Goal: Information Seeking & Learning: Learn about a topic

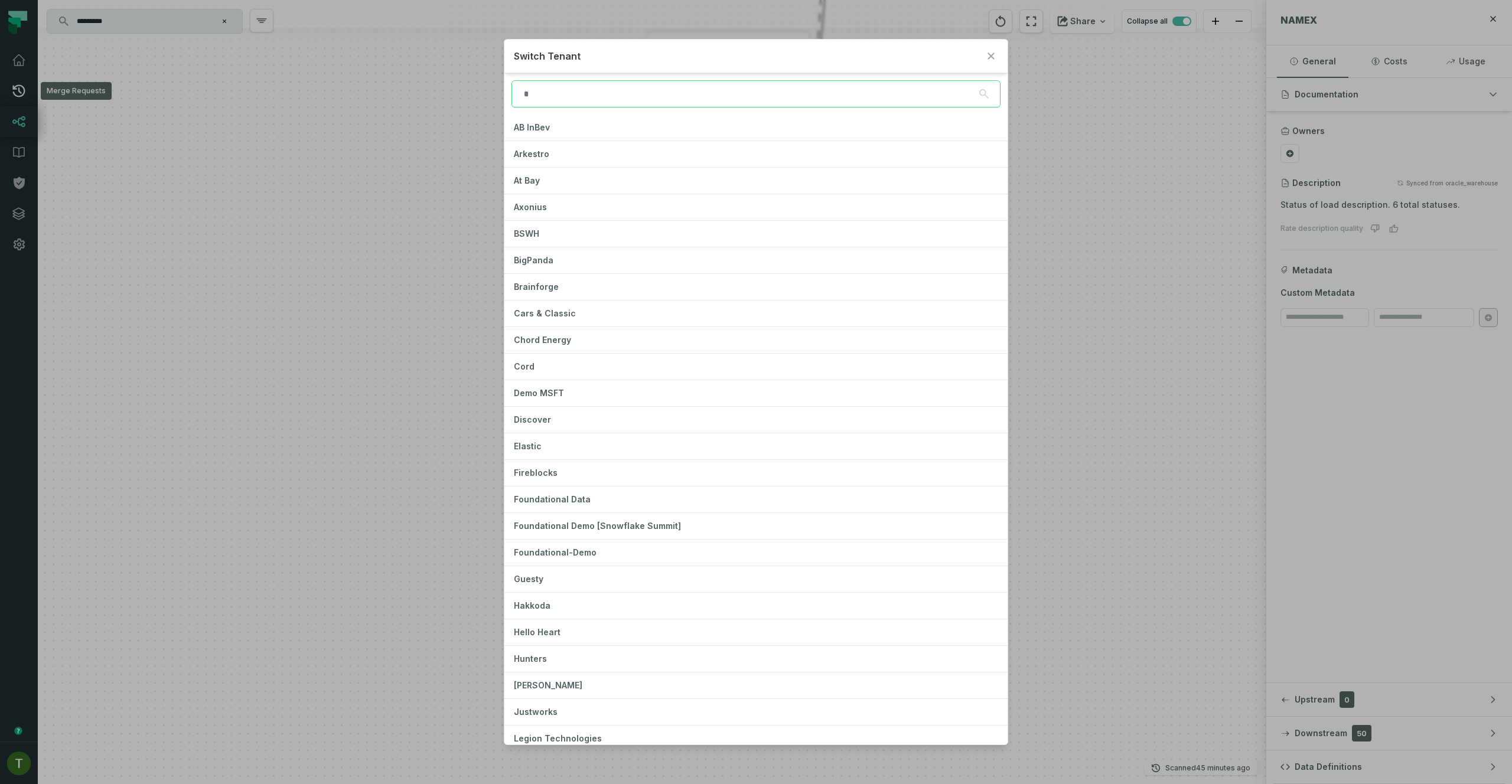
type input "*"
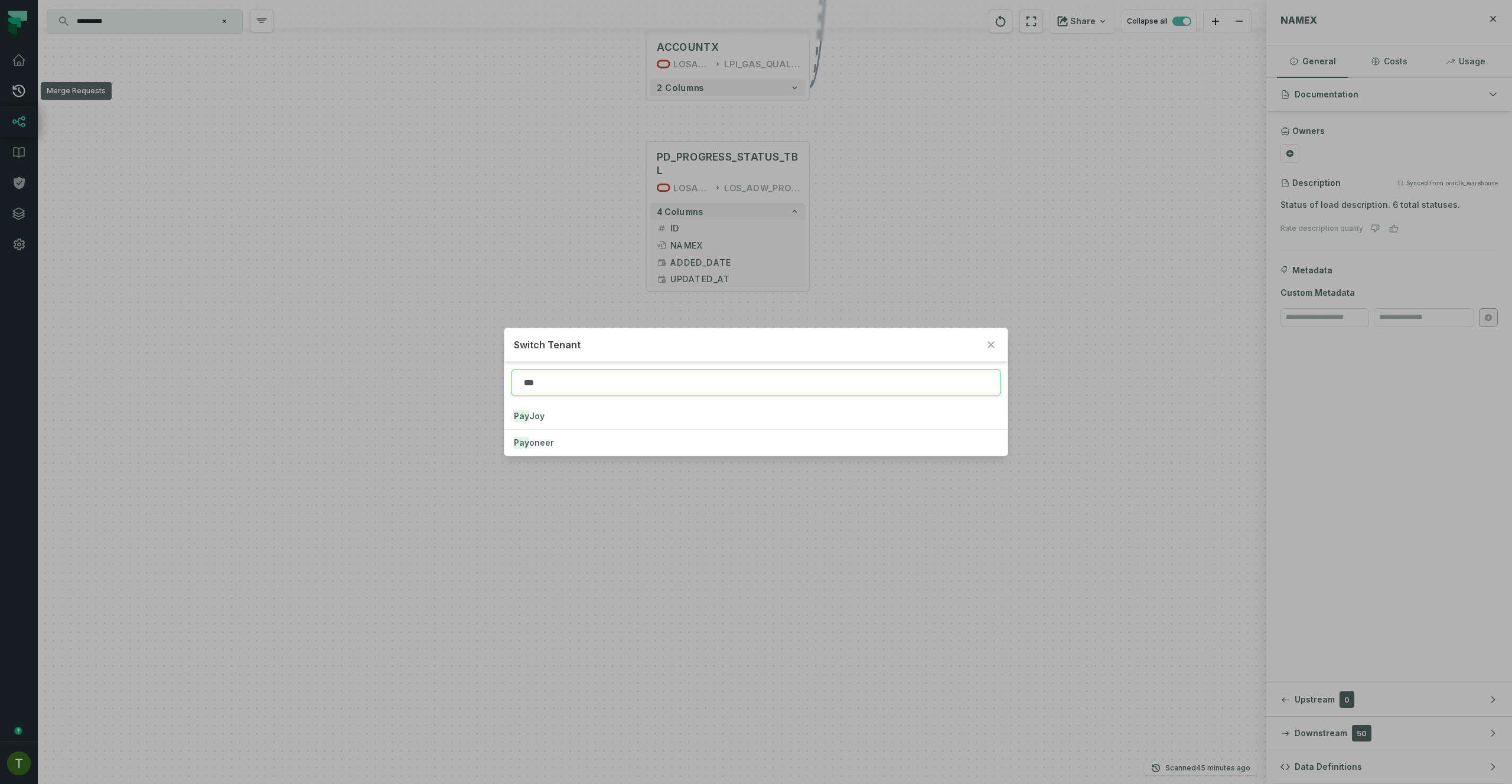
type input "***"
click button "Pay oneer" at bounding box center [756, 443] width 503 height 26
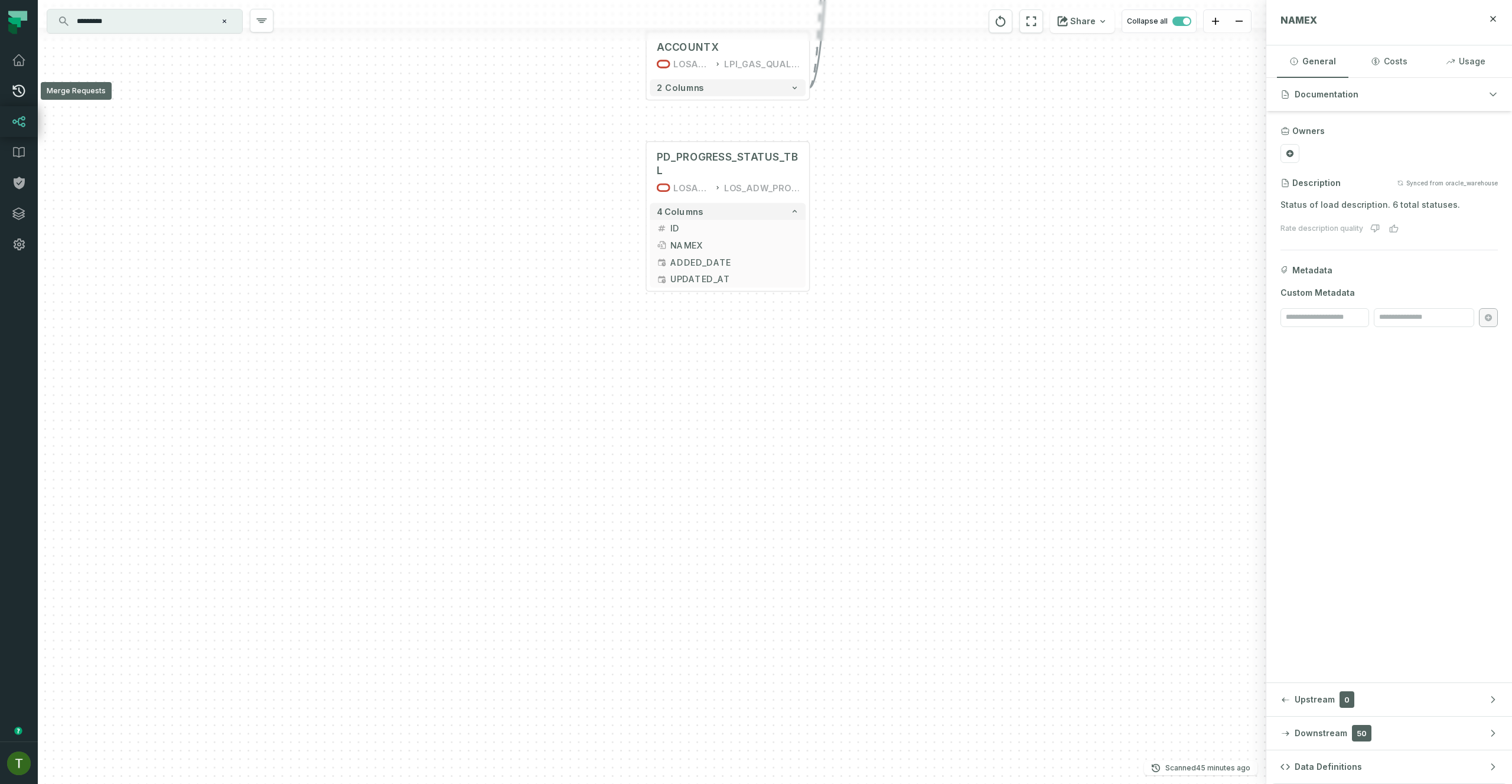
click at [19, 96] on icon at bounding box center [19, 91] width 14 height 14
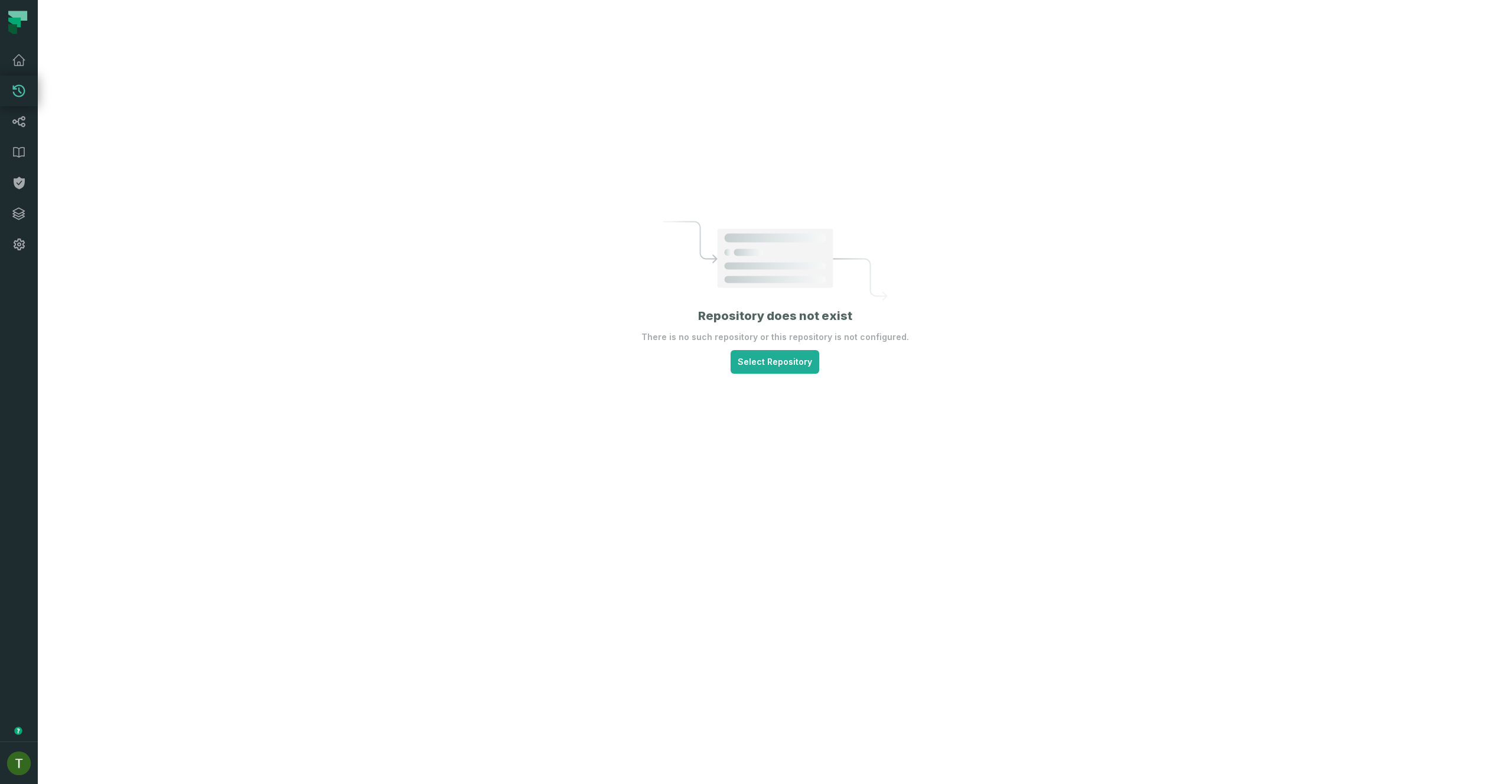
click at [749, 340] on p "There is no such repository or this repository is not configured." at bounding box center [775, 337] width 267 height 12
click at [759, 354] on html "Pull Requests Dashboard Lineage Data Catalog Policies Integrations Settings Tom…" at bounding box center [756, 392] width 1512 height 784
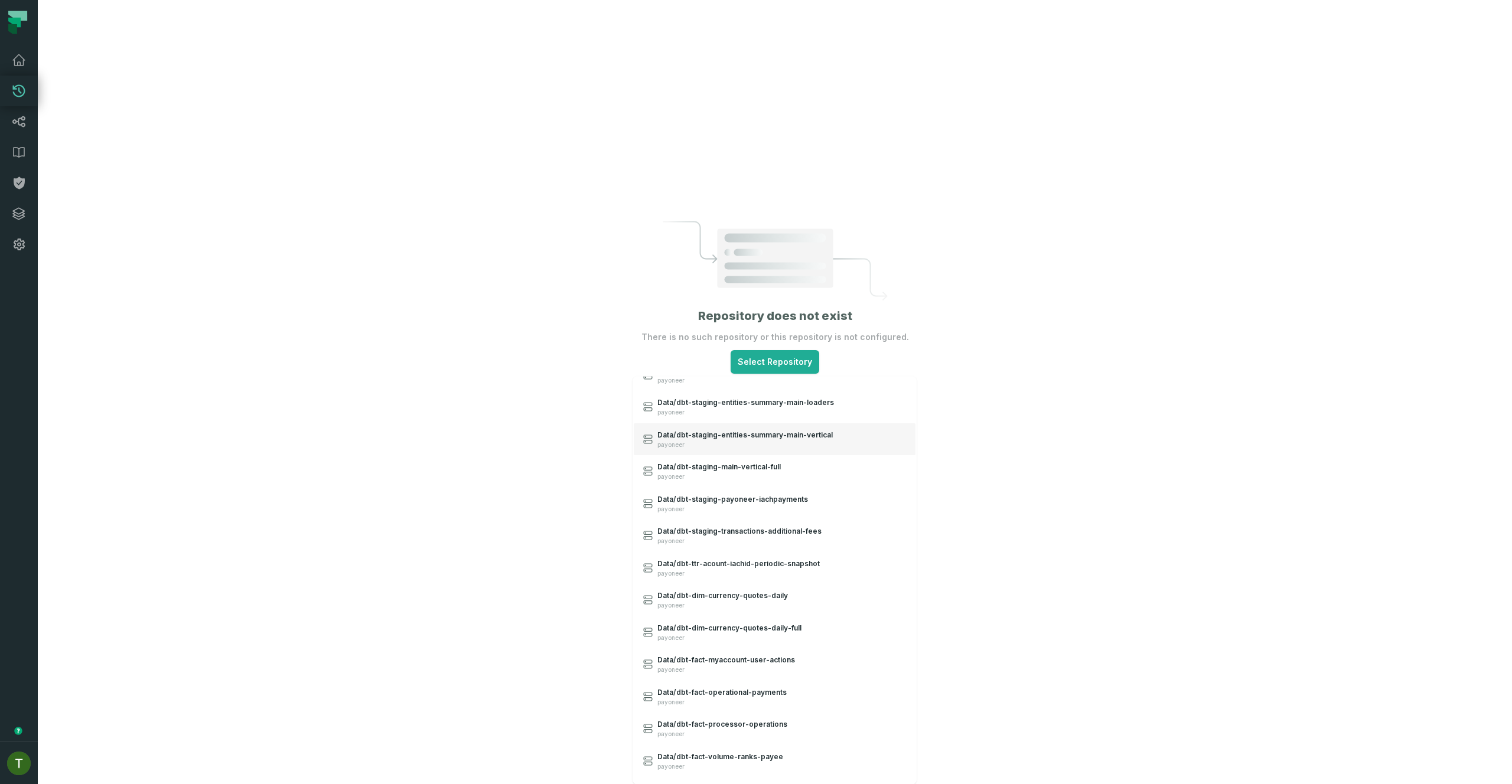
scroll to position [2875, 0]
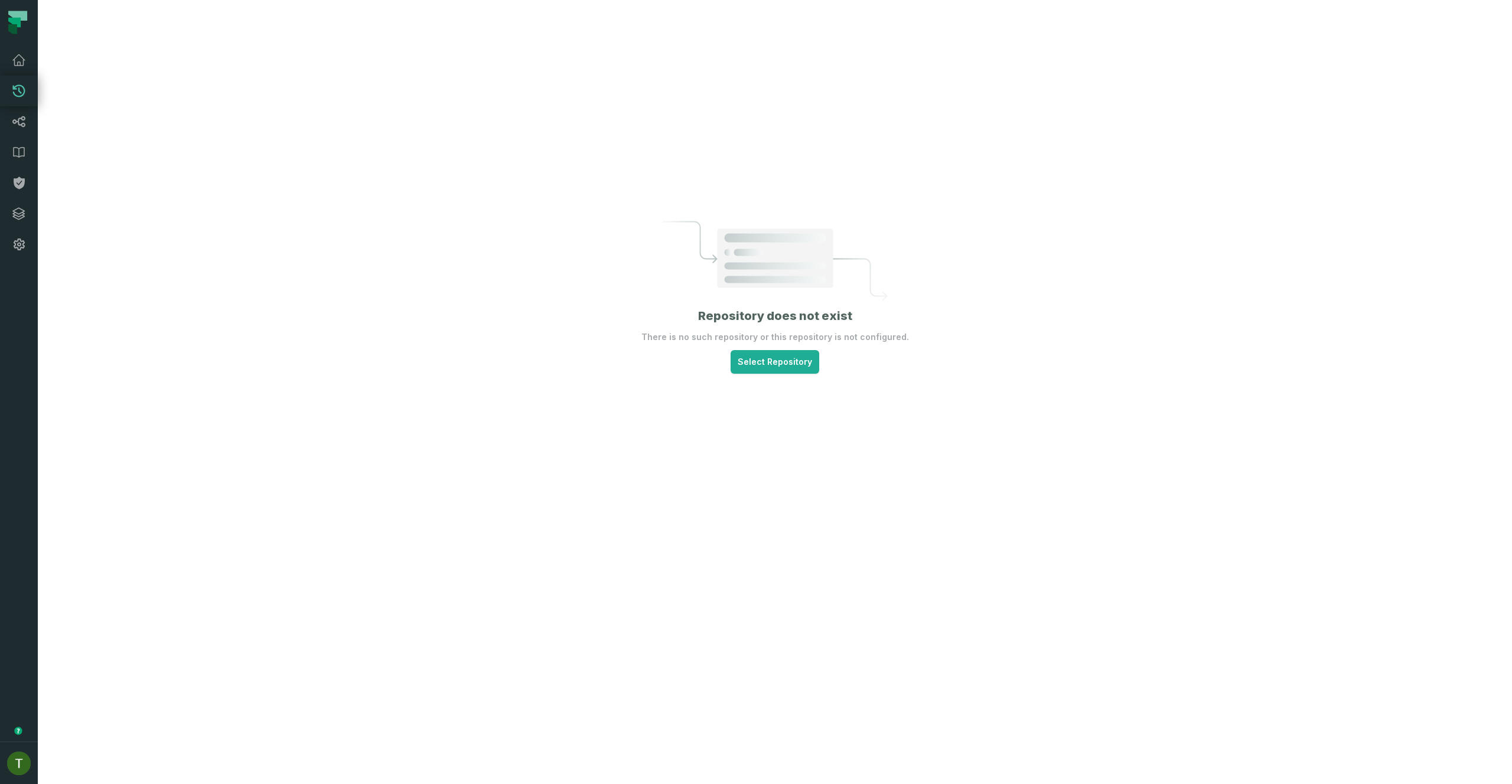
click at [119, 141] on html "Pull Requests Dashboard Lineage Data Catalog Policies Integrations Settings Tom…" at bounding box center [756, 392] width 1512 height 784
